Goal: Transaction & Acquisition: Purchase product/service

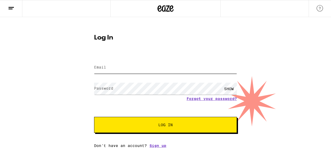
type input "[EMAIL_ADDRESS][DOMAIN_NAME]"
click at [168, 127] on span "Log In" at bounding box center [165, 125] width 14 height 4
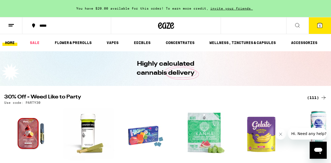
click at [320, 24] on span "5" at bounding box center [320, 25] width 2 height 3
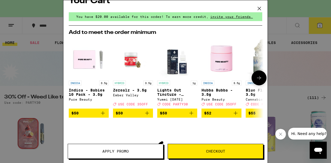
scroll to position [3, 0]
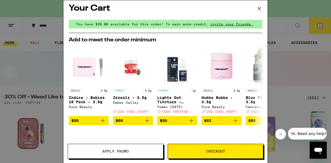
click at [146, 23] on span "You have $20.00 available for this order! To earn more credit," at bounding box center [142, 23] width 132 height 3
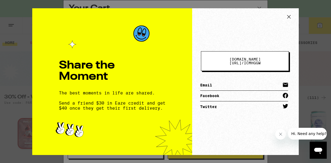
click at [291, 16] on icon at bounding box center [289, 17] width 8 height 8
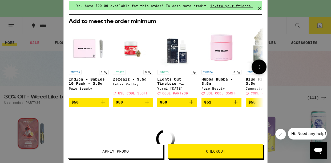
scroll to position [0, 0]
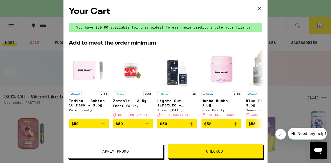
click at [318, 27] on div "Your Cart You have $20.00 available for this order! To earn more credit, invite…" at bounding box center [165, 81] width 331 height 163
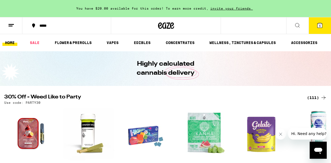
click at [318, 25] on icon at bounding box center [320, 25] width 5 height 5
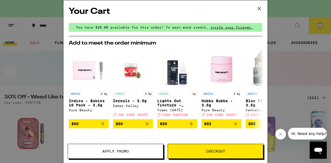
click at [318, 25] on div "Your Cart You have $20.00 available for this order! To earn more credit, invite…" at bounding box center [165, 81] width 331 height 163
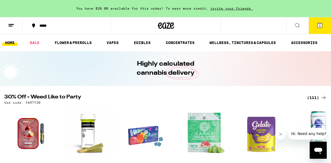
click at [318, 25] on div "Your Cart You have $20.00 available for this order! To earn more credit, invite…" at bounding box center [165, 81] width 331 height 163
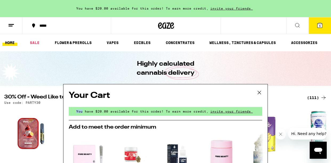
scroll to position [86, 0]
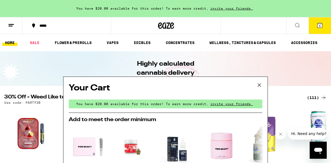
click at [35, 43] on div "Your Cart You have $20.00 available for this order! To earn more credit, invite…" at bounding box center [165, 81] width 331 height 163
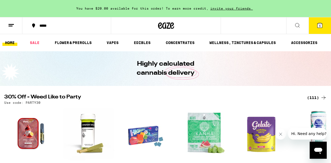
click at [320, 26] on span "5" at bounding box center [320, 25] width 2 height 3
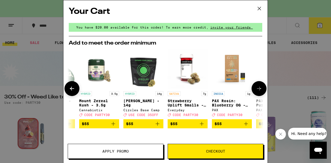
scroll to position [0, 249]
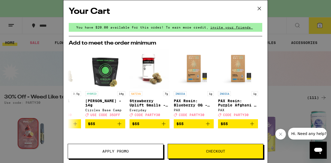
click at [23, 75] on div "Your Cart You have $20.00 available for this order! To earn more credit, invite…" at bounding box center [165, 81] width 331 height 163
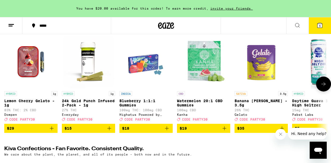
scroll to position [72, 0]
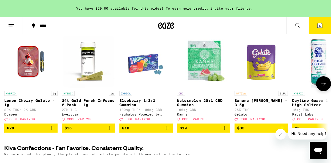
click at [327, 86] on button at bounding box center [323, 83] width 15 height 15
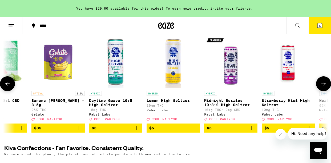
scroll to position [0, 265]
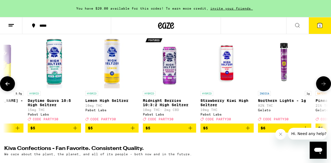
click at [326, 85] on icon at bounding box center [324, 84] width 6 height 6
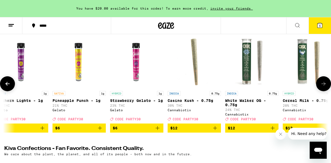
scroll to position [0, 529]
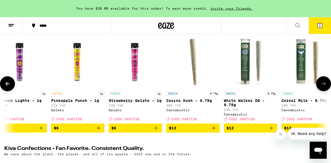
click at [326, 85] on icon at bounding box center [324, 84] width 6 height 6
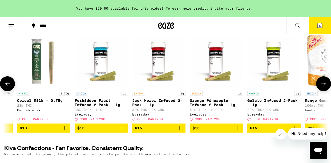
click at [326, 85] on icon at bounding box center [324, 84] width 6 height 6
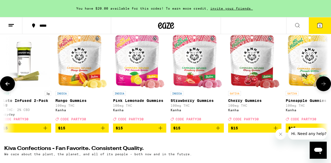
scroll to position [0, 1059]
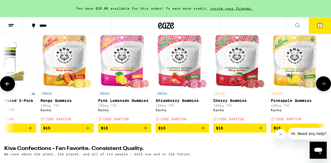
click at [88, 131] on icon "Add to bag" at bounding box center [88, 128] width 6 height 6
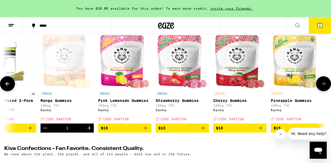
click at [89, 131] on icon "Increment" at bounding box center [89, 128] width 6 height 6
click at [326, 85] on icon at bounding box center [324, 84] width 6 height 6
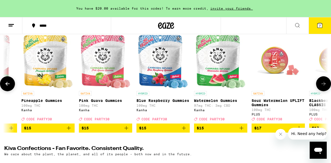
scroll to position [0, 1323]
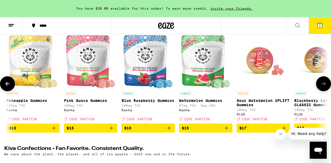
click at [324, 86] on icon at bounding box center [324, 84] width 4 height 4
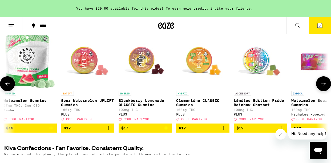
scroll to position [0, 1499]
click at [109, 131] on icon "Add to bag" at bounding box center [109, 128] width 6 height 6
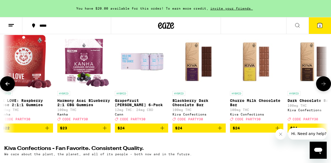
scroll to position [0, 3293]
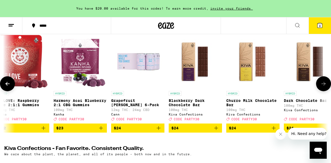
click at [142, 100] on p "Grapefruit [PERSON_NAME] 6-Pack" at bounding box center [137, 102] width 53 height 9
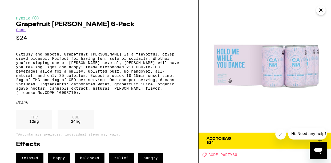
scroll to position [7, 0]
click at [237, 137] on span "Add To Bag $24" at bounding box center [265, 140] width 117 height 7
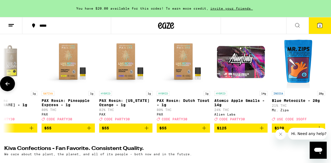
scroll to position [0, 6074]
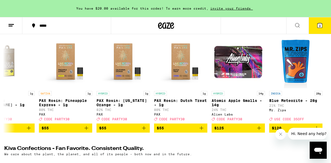
click at [299, 24] on icon at bounding box center [298, 25] width 6 height 6
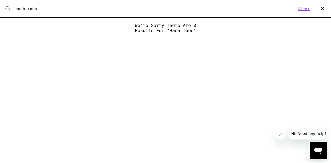
click at [27, 8] on input "hash tabs" at bounding box center [155, 8] width 281 height 5
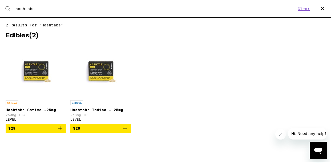
type input "hashtabs"
click at [36, 129] on span "$29" at bounding box center [35, 128] width 55 height 6
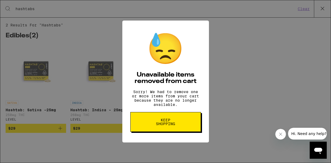
click at [170, 126] on span "Keep Shopping" at bounding box center [165, 121] width 27 height 7
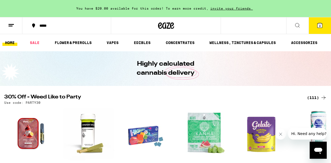
click at [300, 23] on icon at bounding box center [298, 25] width 6 height 6
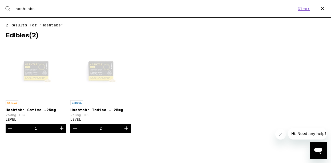
type input "hashtabs"
click at [126, 131] on icon "Increment" at bounding box center [126, 128] width 6 height 6
click at [75, 130] on icon "Decrement" at bounding box center [75, 128] width 6 height 6
click at [104, 70] on div "Open page for Hashtab: Indica - 25mg from LEVEL" at bounding box center [100, 70] width 53 height 53
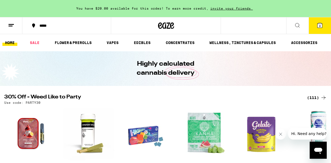
click at [319, 27] on span "9" at bounding box center [320, 25] width 2 height 3
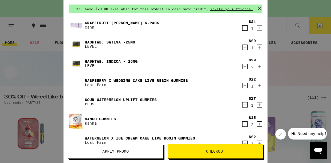
scroll to position [22, 0]
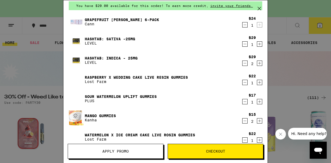
click at [246, 82] on icon "Decrement" at bounding box center [245, 82] width 3 height 0
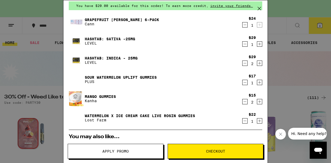
click at [247, 121] on icon "Decrement" at bounding box center [245, 121] width 5 height 6
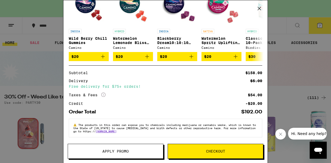
scroll to position [162, 0]
click at [218, 151] on span "Checkout" at bounding box center [215, 151] width 19 height 4
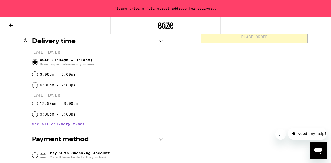
scroll to position [134, 0]
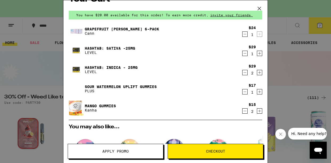
scroll to position [13, 0]
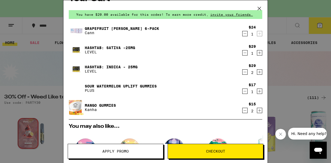
click at [245, 34] on icon "Decrement" at bounding box center [245, 34] width 3 height 0
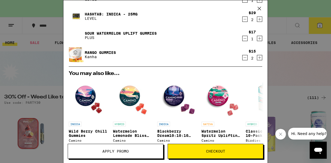
scroll to position [49, 0]
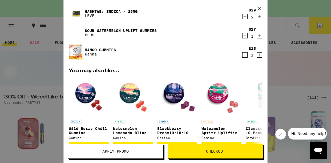
click at [132, 149] on button "Apply Promo" at bounding box center [116, 151] width 96 height 15
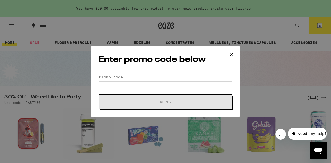
click at [104, 76] on input "Promo Code" at bounding box center [166, 77] width 134 height 8
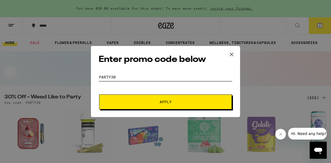
type input "party30"
click at [169, 100] on span "Apply" at bounding box center [166, 102] width 12 height 4
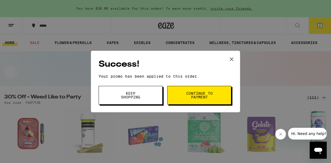
click at [191, 96] on span "Continue to payment" at bounding box center [199, 95] width 27 height 7
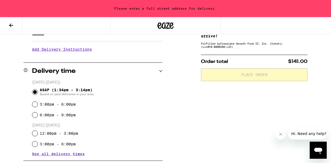
scroll to position [106, 0]
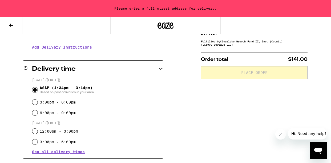
click at [50, 152] on span "See all delivery times" at bounding box center [58, 152] width 53 height 4
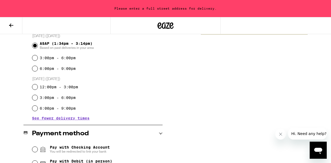
scroll to position [150, 0]
